Goal: Task Accomplishment & Management: Manage account settings

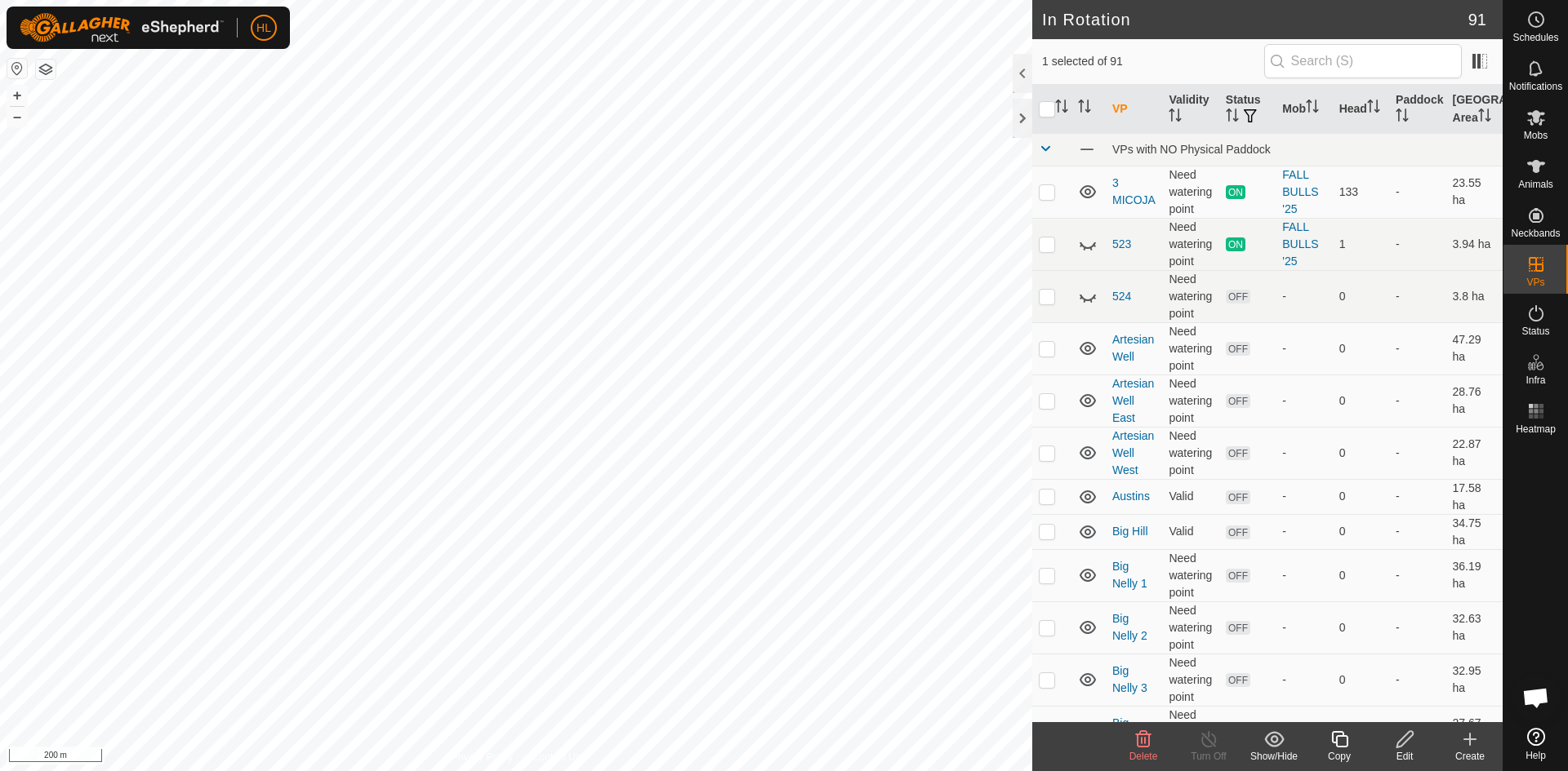
checkbox input "true"
checkbox input "false"
checkbox input "true"
click at [1422, 745] on edit-svg-icon at bounding box center [1404, 740] width 65 height 20
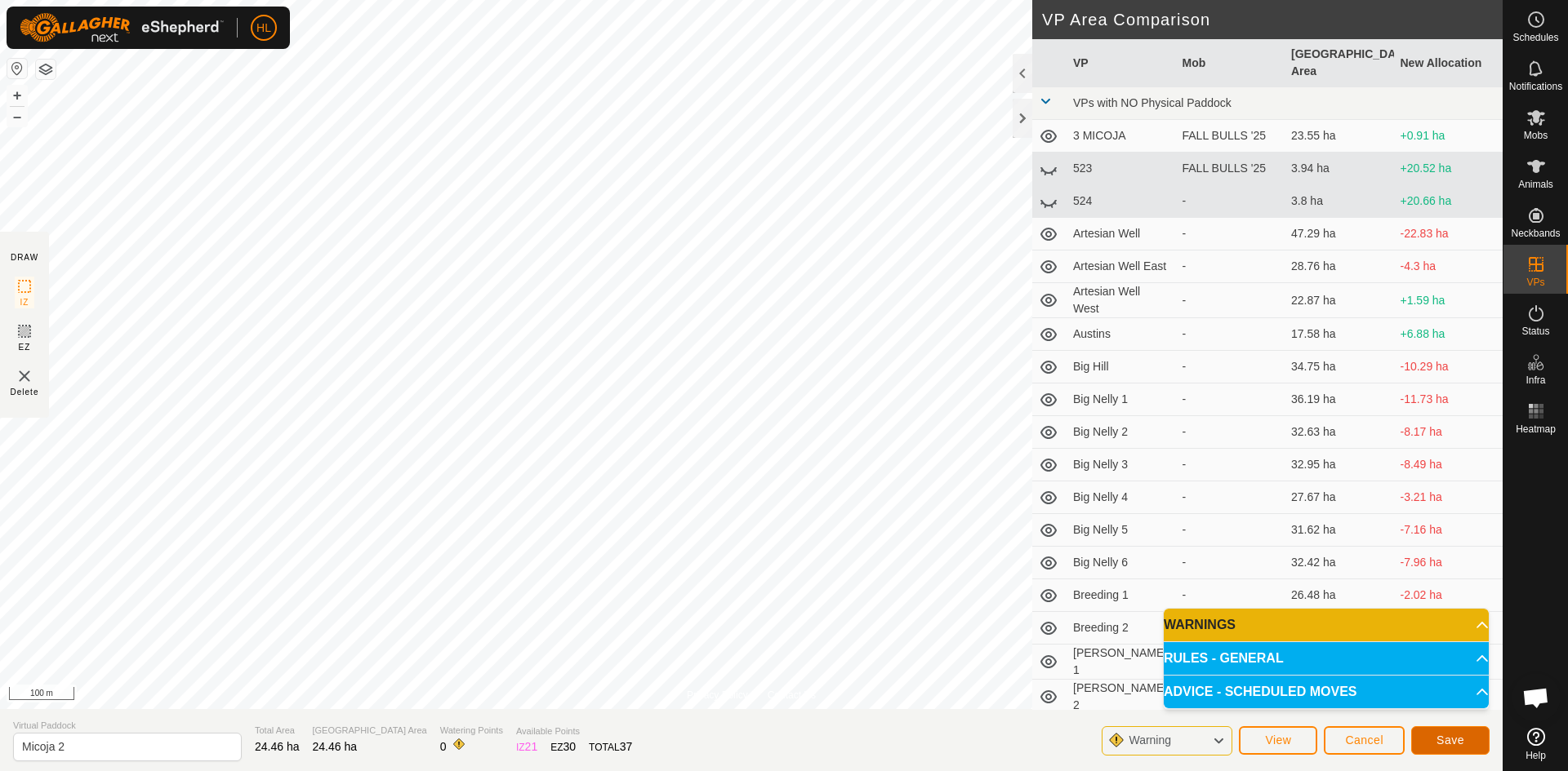
click at [1431, 744] on button "Save" at bounding box center [1450, 741] width 79 height 29
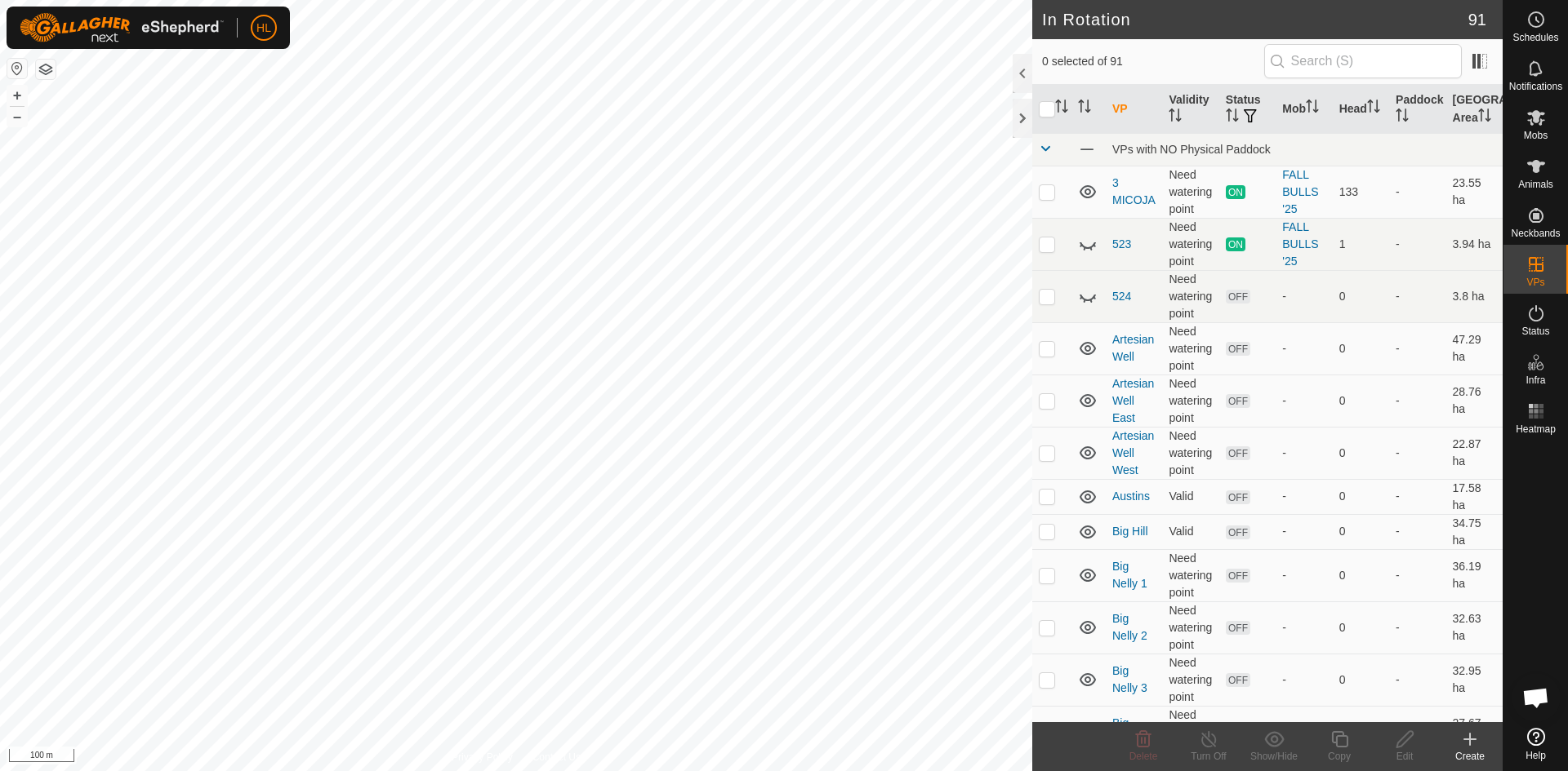
checkbox input "true"
